Goal: Use online tool/utility: Utilize a website feature to perform a specific function

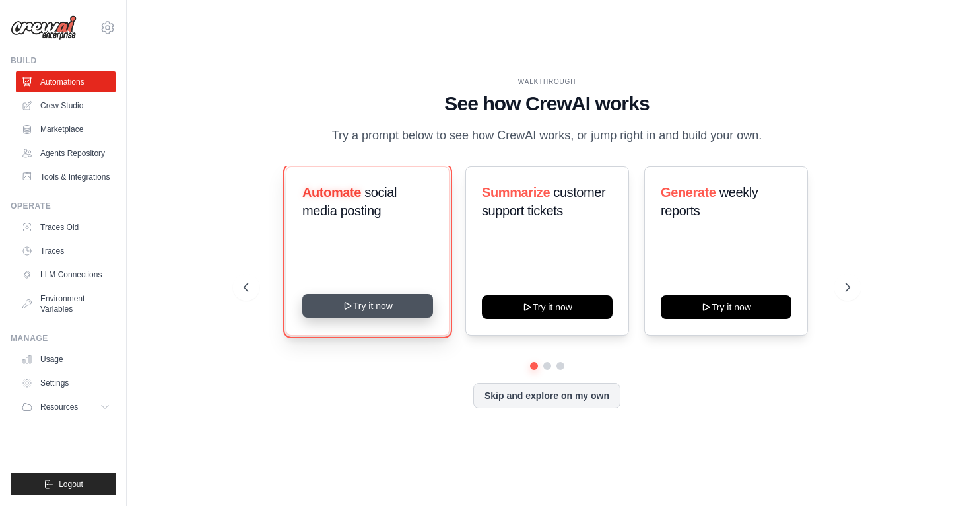
click at [371, 315] on button "Try it now" at bounding box center [367, 306] width 131 height 24
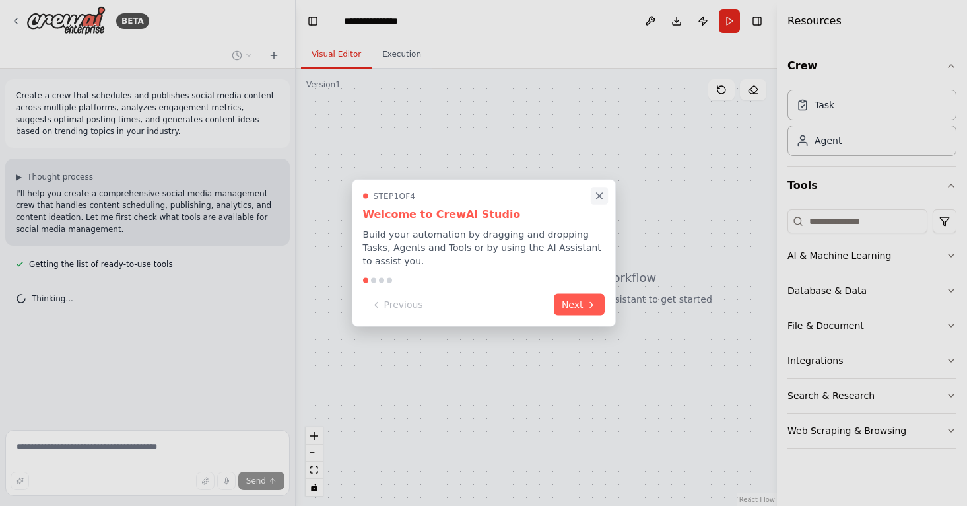
click at [598, 199] on icon "Close walkthrough" at bounding box center [599, 196] width 12 height 12
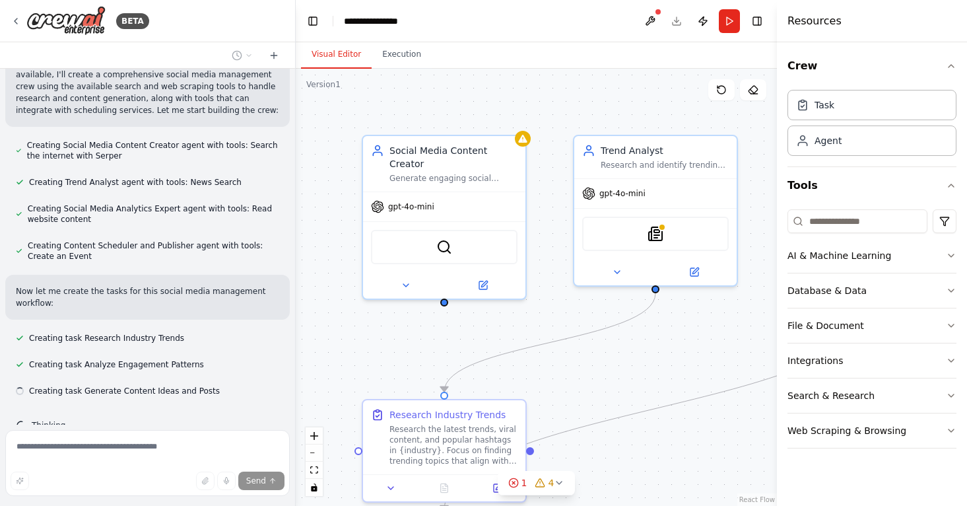
scroll to position [573, 0]
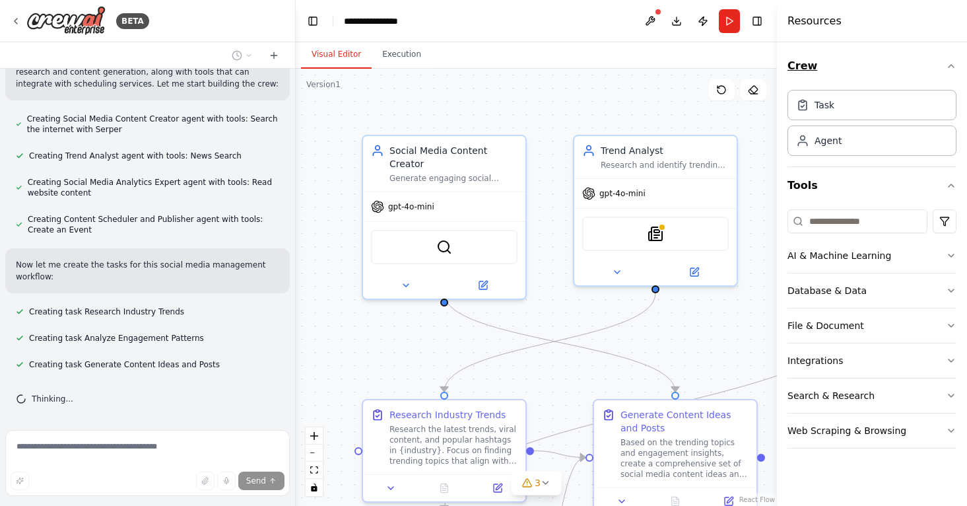
click at [949, 63] on icon "button" at bounding box center [951, 66] width 11 height 11
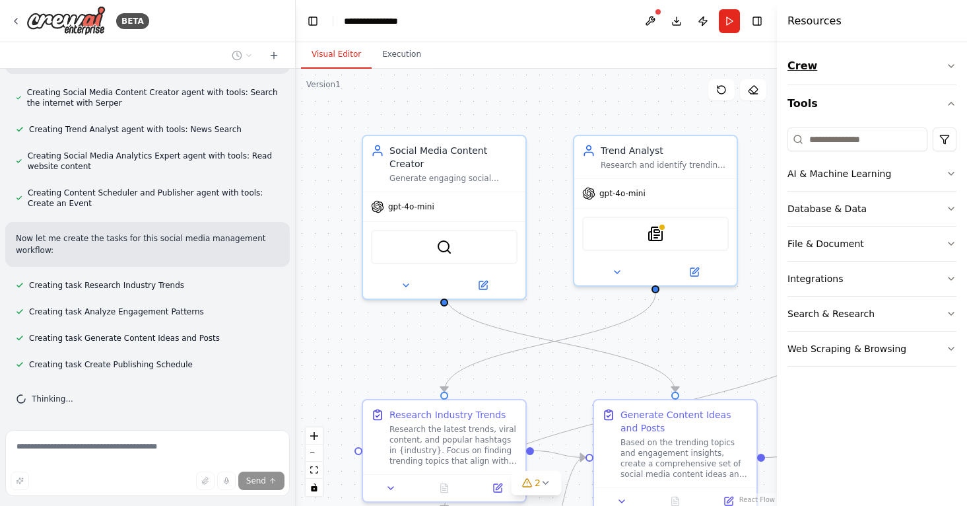
scroll to position [669, 0]
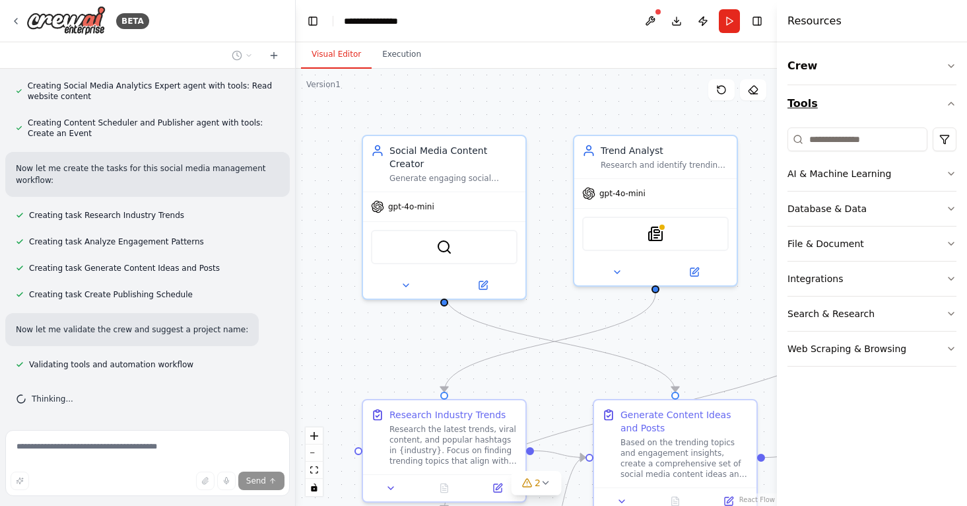
click at [953, 103] on icon "button" at bounding box center [951, 103] width 11 height 11
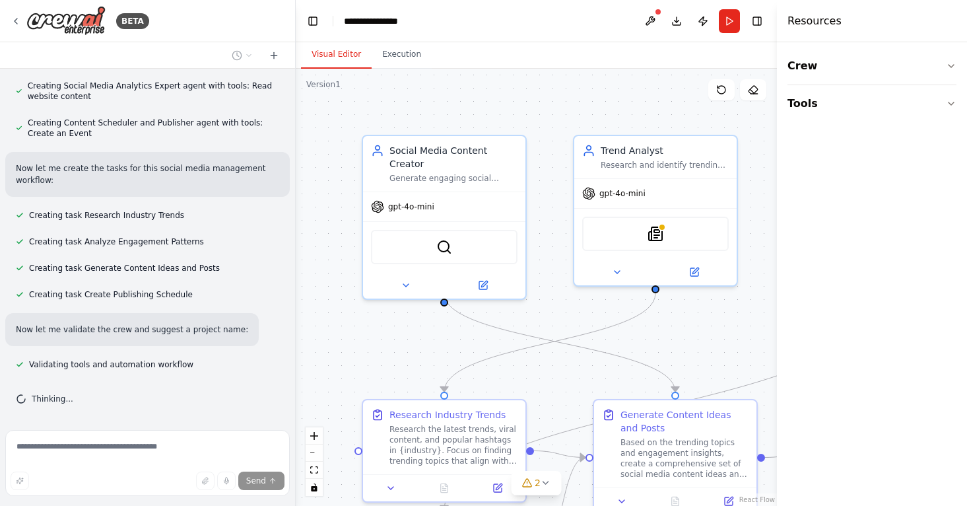
scroll to position [713, 0]
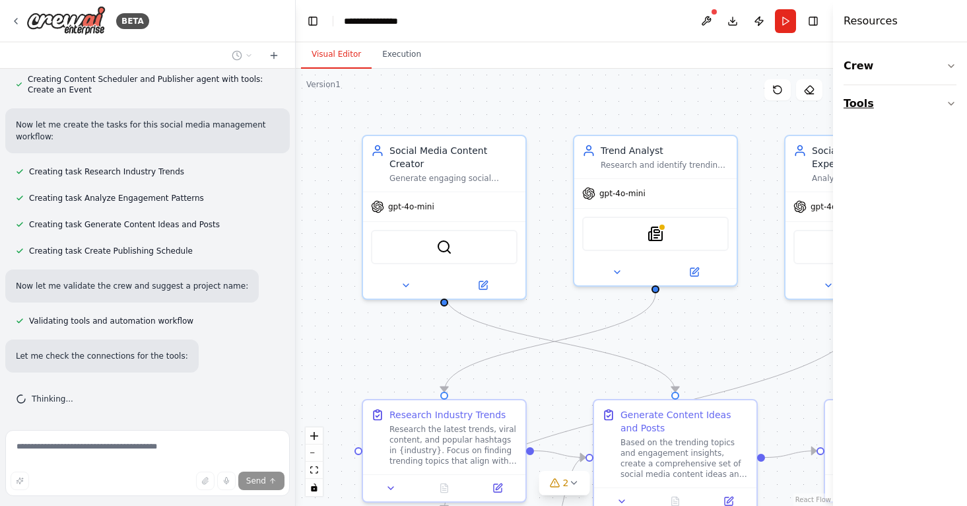
drag, startPoint x: 778, startPoint y: 90, endPoint x: 890, endPoint y: 87, distance: 111.6
click at [890, 87] on div "Resources Crew Tools" at bounding box center [900, 253] width 134 height 506
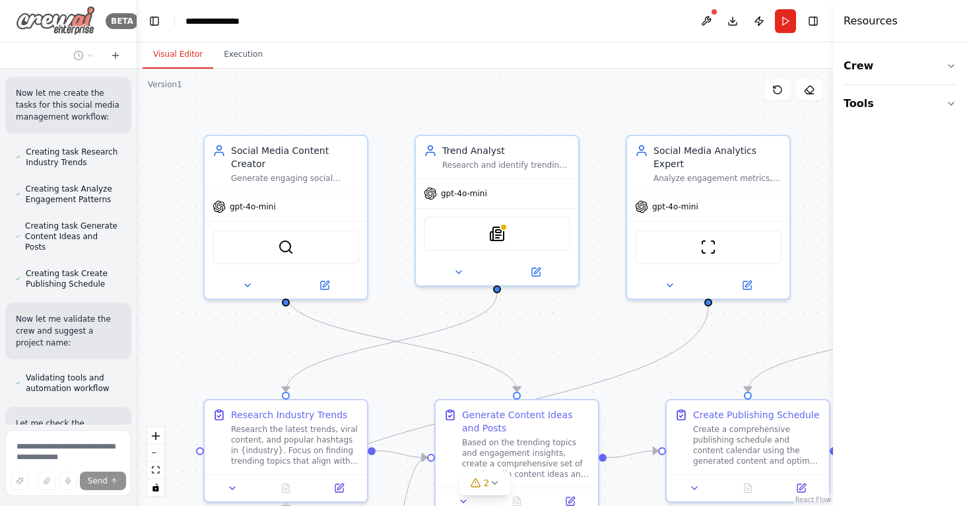
scroll to position [1220, 0]
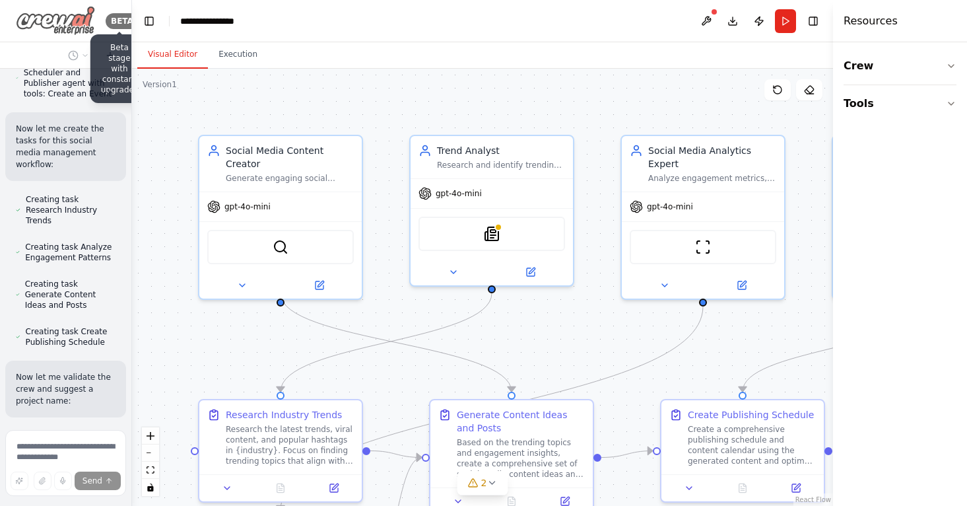
drag, startPoint x: 292, startPoint y: 25, endPoint x: 121, endPoint y: 28, distance: 171.0
click at [121, 28] on div "BETA Beta stage with constant upgrades Create a crew that schedules and publish…" at bounding box center [66, 253] width 132 height 506
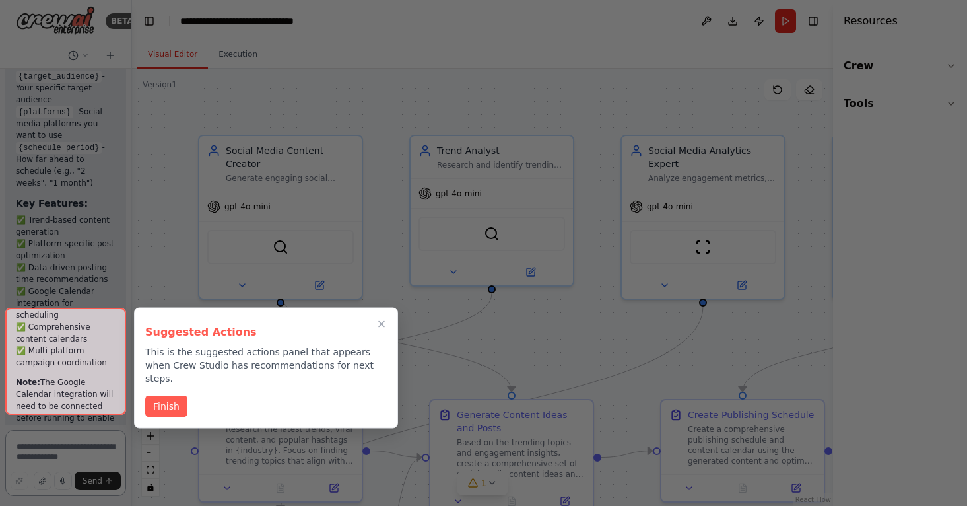
scroll to position [3186, 0]
click at [161, 394] on button "Finish" at bounding box center [166, 405] width 42 height 22
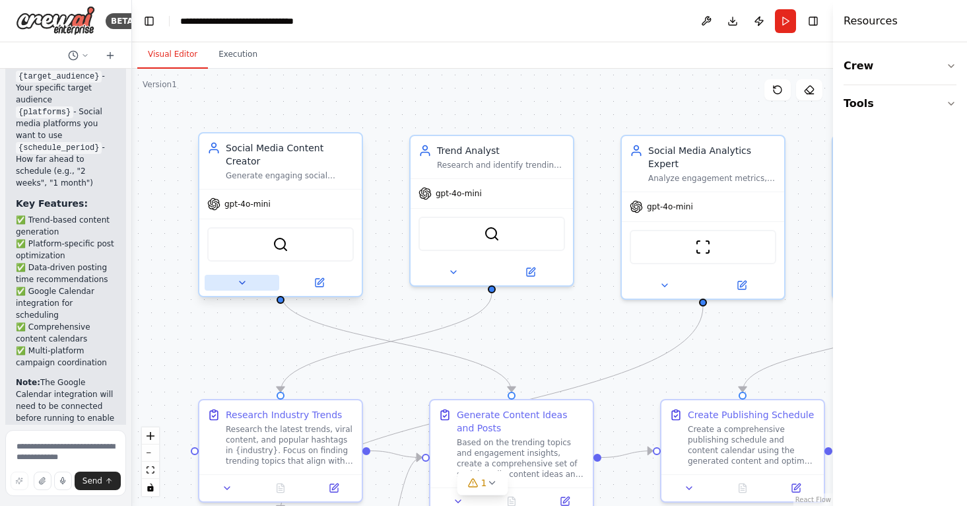
click at [244, 277] on icon at bounding box center [242, 282] width 11 height 11
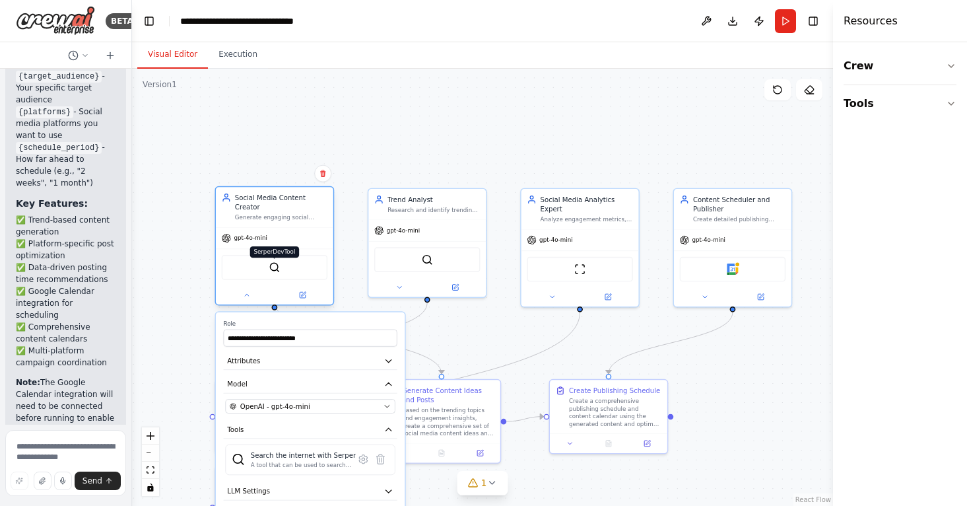
click at [277, 261] on img at bounding box center [274, 266] width 11 height 11
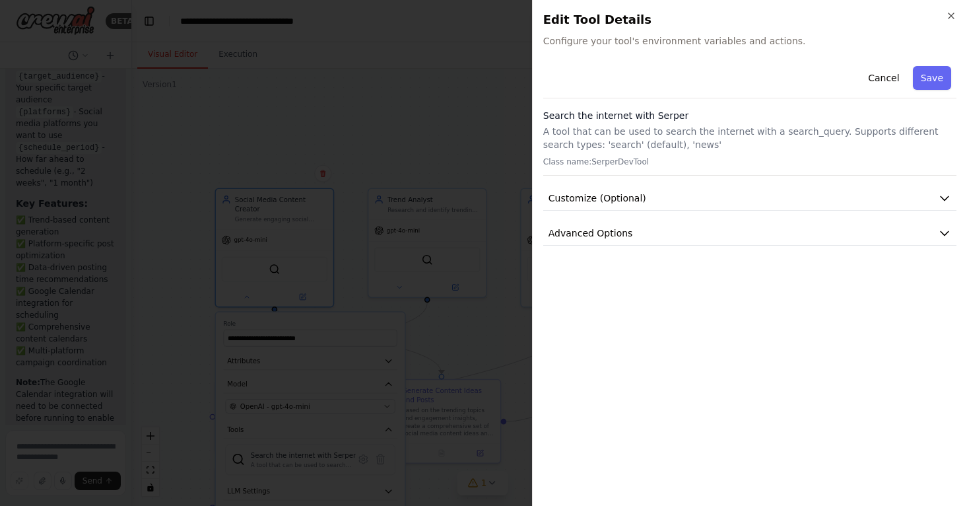
click at [954, 9] on div "Close Edit Tool Details Configure your tool's environment variables and actions…" at bounding box center [749, 253] width 435 height 506
click at [951, 15] on icon "button" at bounding box center [951, 15] width 5 height 5
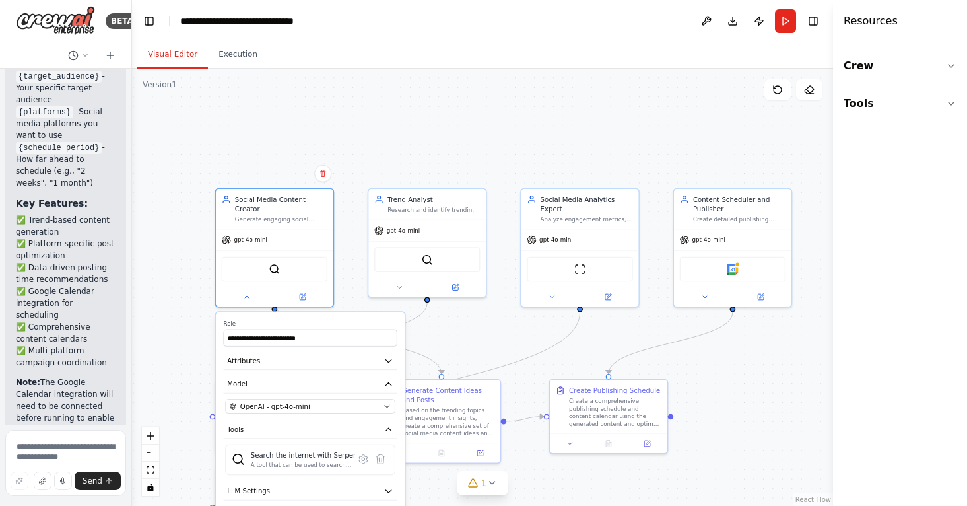
click at [346, 291] on div ".deletable-edge-delete-btn { width: 20px; height: 20px; border: 0px solid #ffff…" at bounding box center [482, 287] width 701 height 437
click at [347, 234] on div ".deletable-edge-delete-btn { width: 20px; height: 20px; border: 0px solid #ffff…" at bounding box center [482, 287] width 701 height 437
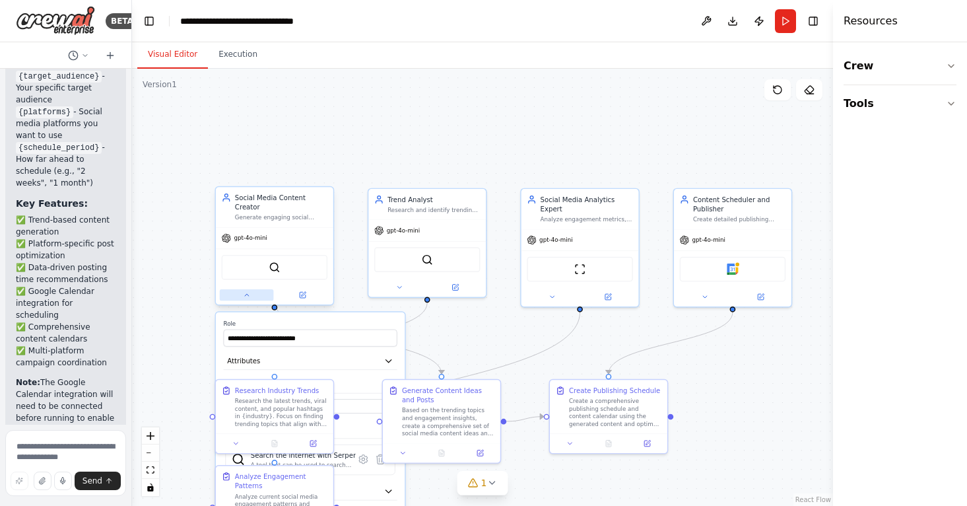
click at [248, 291] on icon at bounding box center [247, 295] width 8 height 8
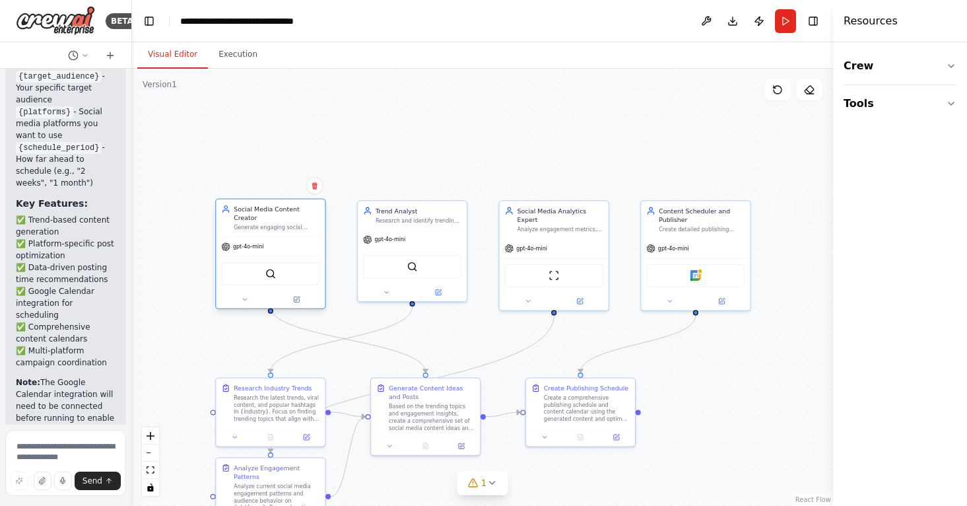
click at [264, 240] on div "gpt-4o-mini" at bounding box center [270, 247] width 109 height 20
click at [246, 243] on span "gpt-4o-mini" at bounding box center [248, 246] width 31 height 7
click at [300, 296] on div at bounding box center [270, 299] width 109 height 18
click at [298, 296] on icon at bounding box center [297, 298] width 4 height 4
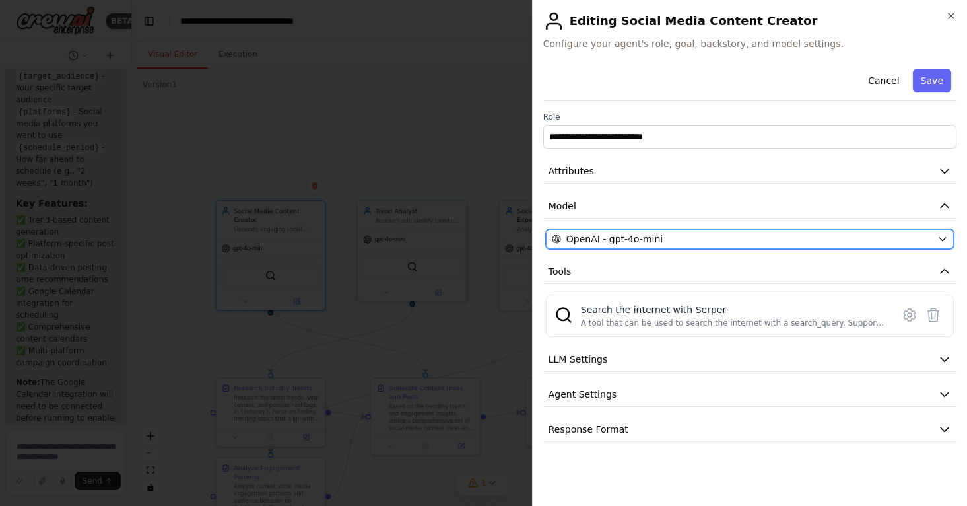
click at [806, 240] on div "OpenAI - gpt-4o-mini" at bounding box center [742, 238] width 380 height 13
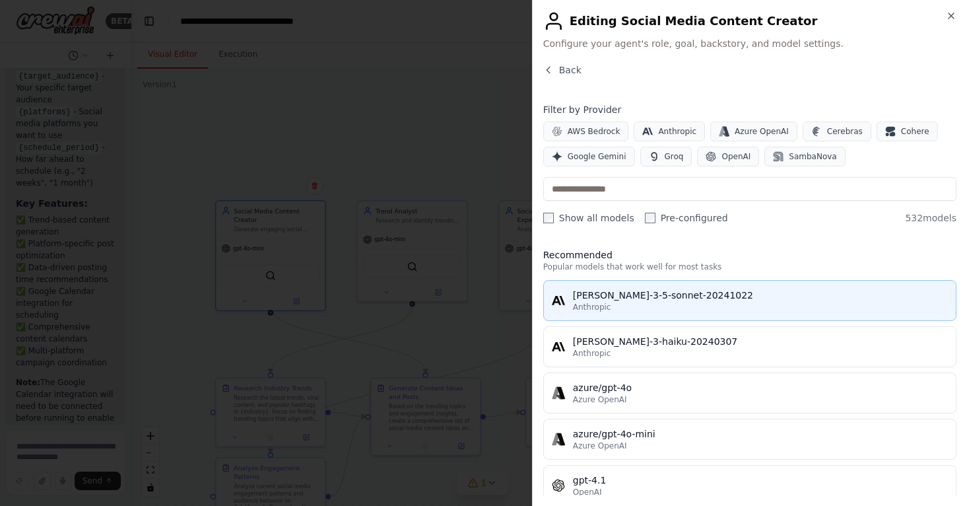
scroll to position [0, 0]
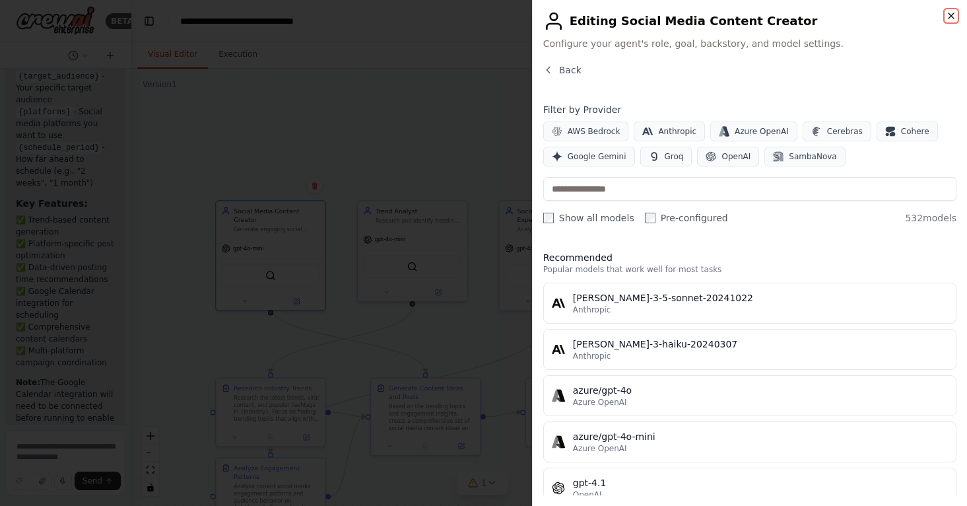
click at [952, 14] on icon "button" at bounding box center [951, 15] width 5 height 5
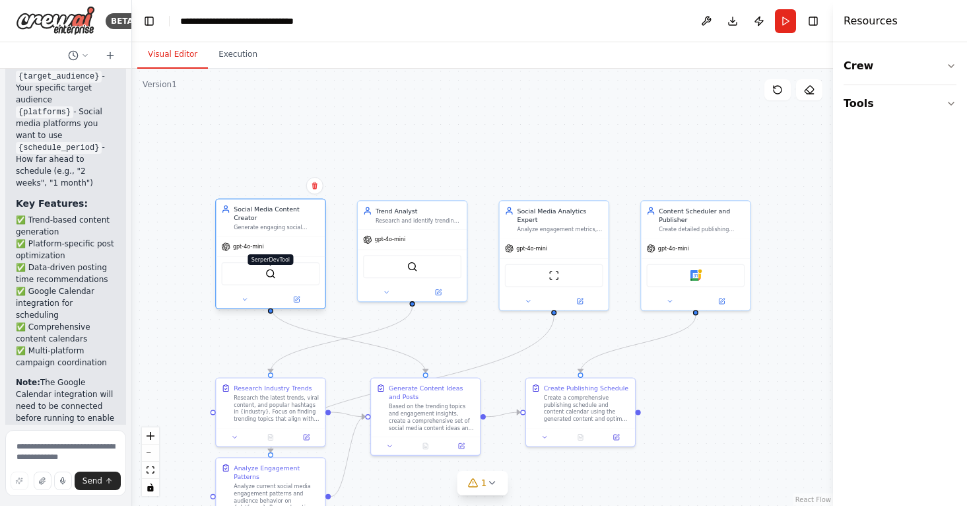
click at [275, 268] on img at bounding box center [270, 273] width 11 height 11
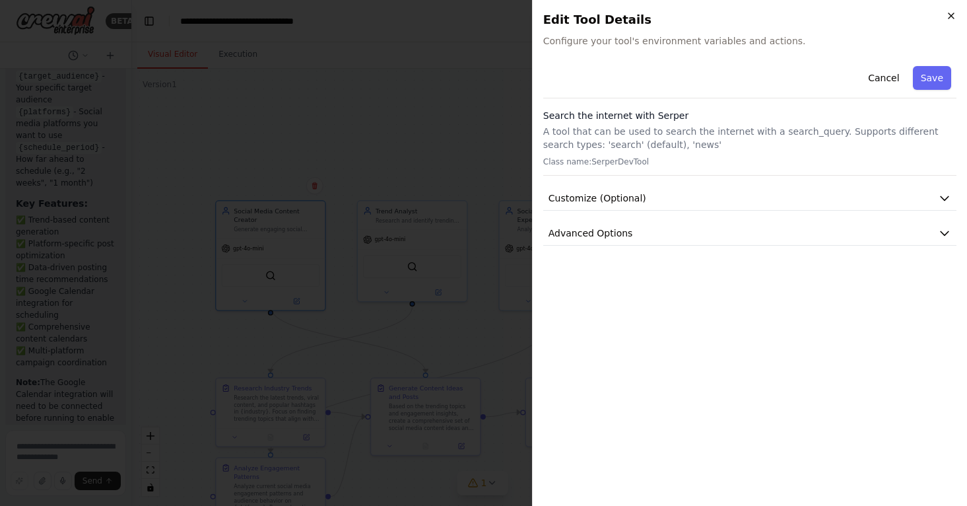
click at [952, 14] on icon "button" at bounding box center [951, 15] width 5 height 5
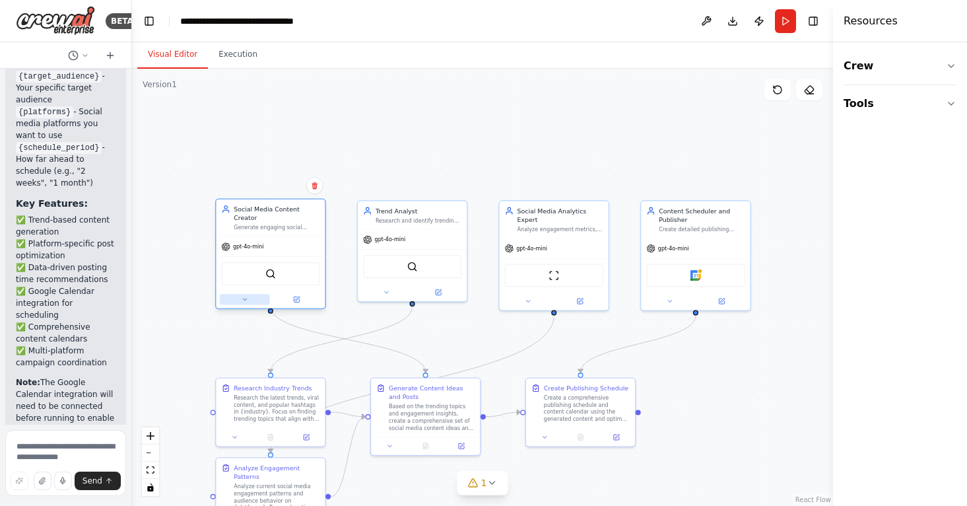
click at [246, 294] on button at bounding box center [245, 299] width 50 height 11
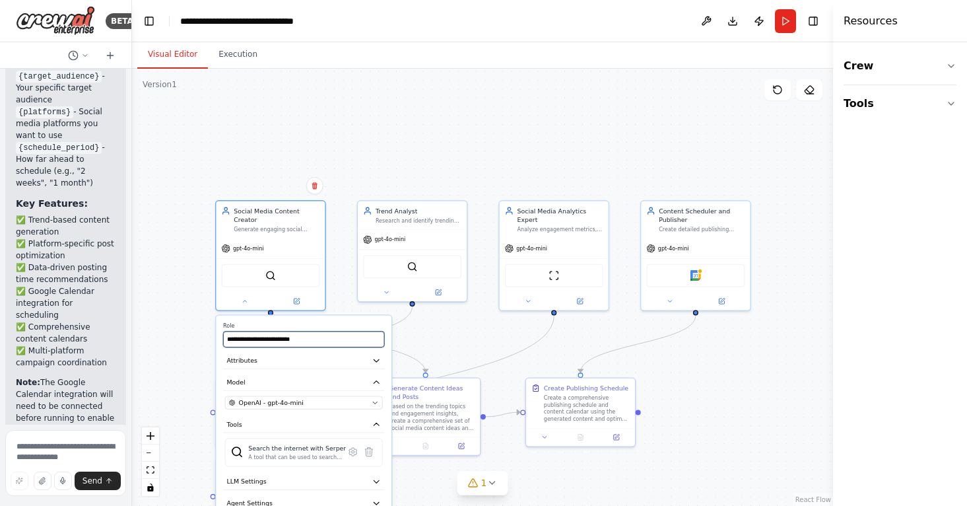
click at [290, 331] on input "**********" at bounding box center [303, 339] width 161 height 16
click at [306, 374] on button "Model" at bounding box center [303, 382] width 161 height 17
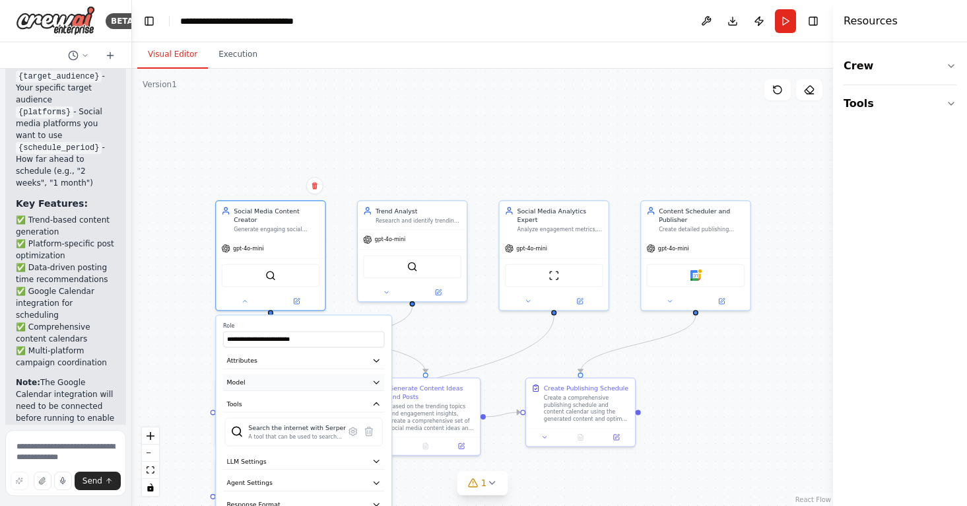
click at [370, 374] on button "Model" at bounding box center [303, 382] width 161 height 17
click at [424, 341] on div ".deletable-edge-delete-btn { width: 20px; height: 20px; border: 0px solid #ffff…" at bounding box center [482, 287] width 701 height 437
